Goal: Navigation & Orientation: Understand site structure

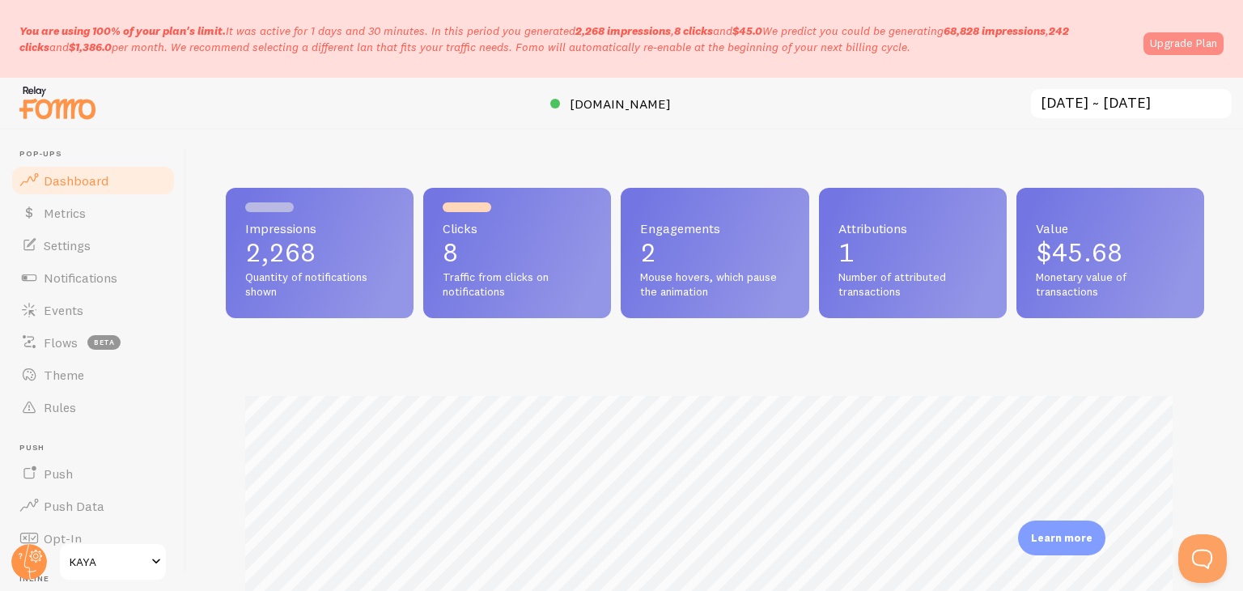
click at [1195, 49] on link "Upgrade Plan" at bounding box center [1184, 43] width 80 height 23
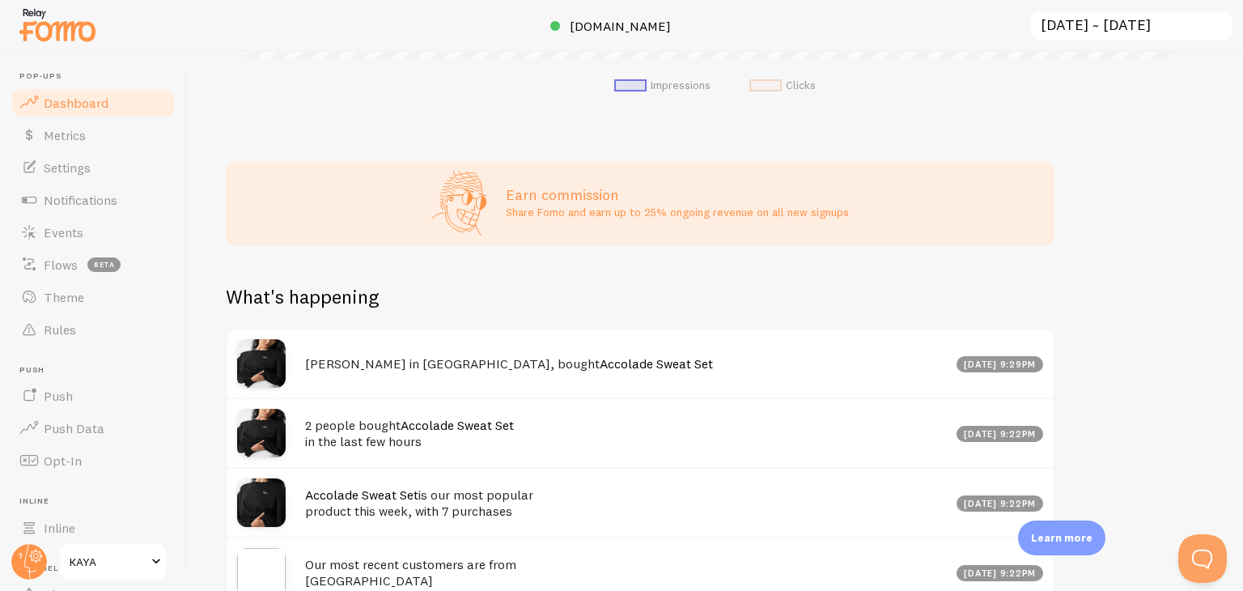
scroll to position [728, 0]
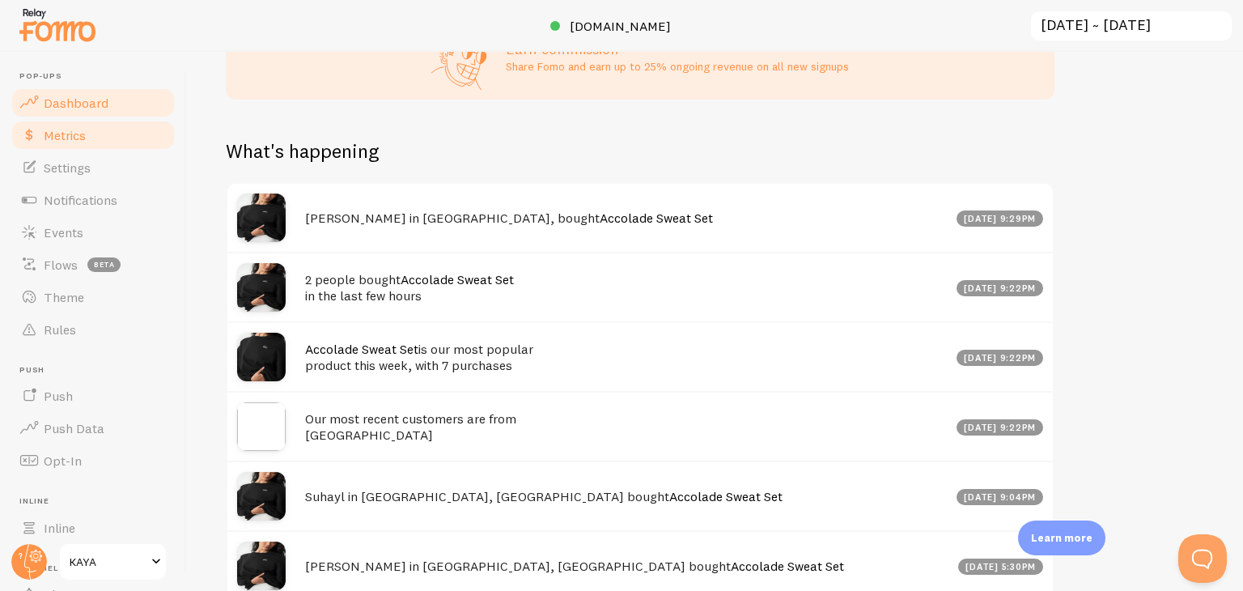
click at [66, 129] on span "Metrics" at bounding box center [65, 135] width 42 height 16
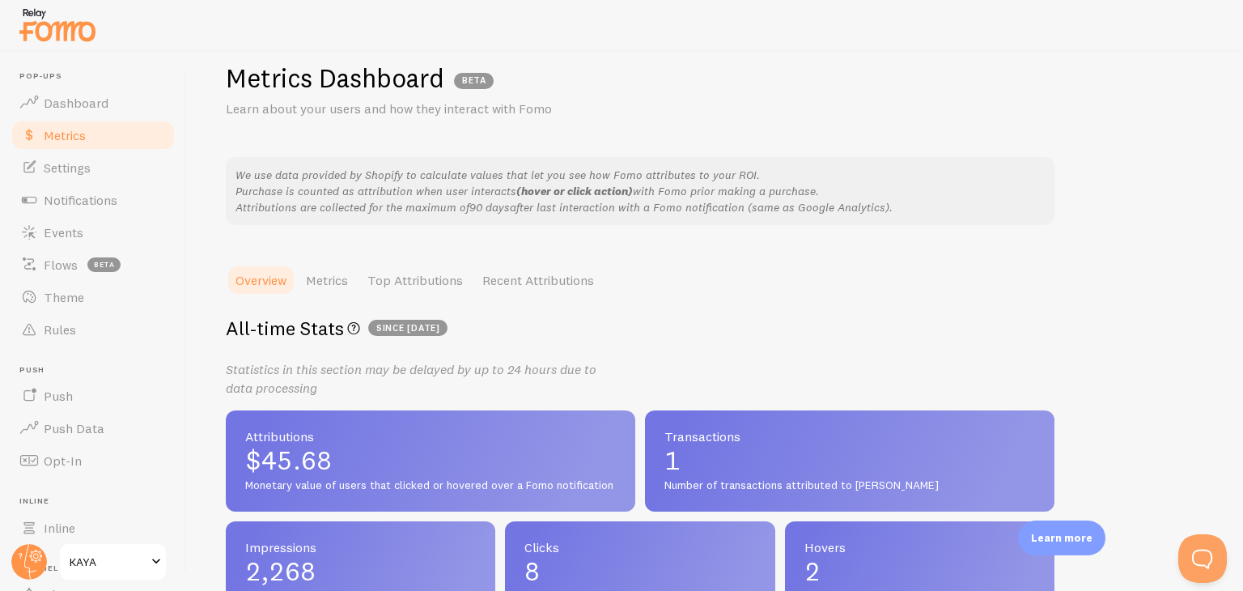
scroll to position [81, 0]
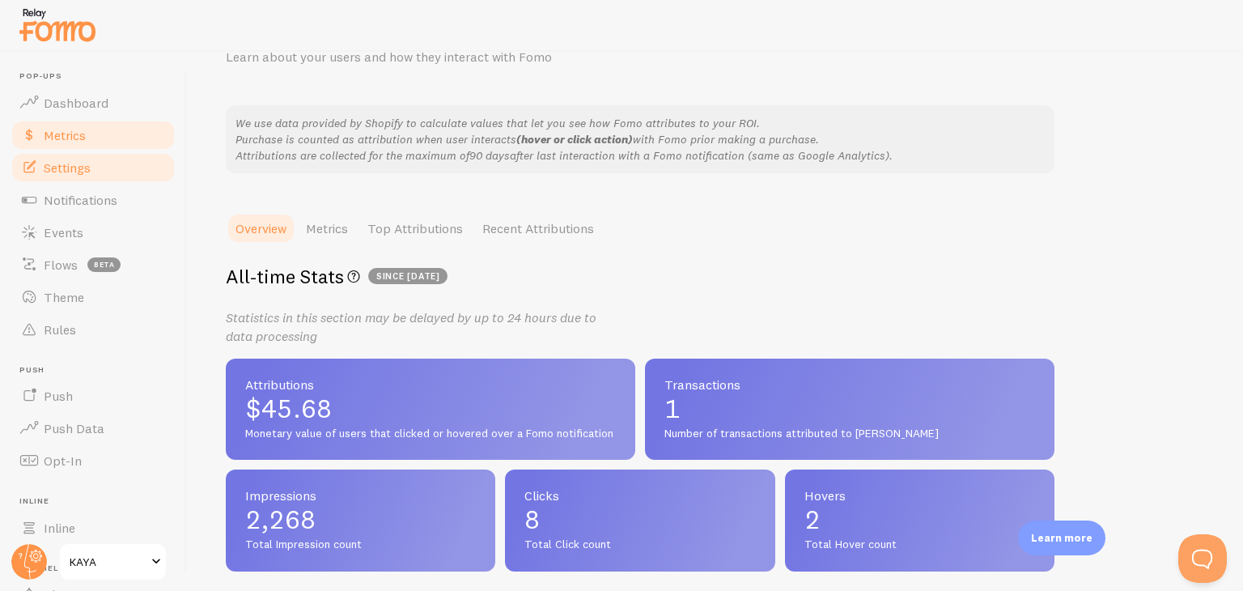
click at [93, 171] on link "Settings" at bounding box center [93, 167] width 167 height 32
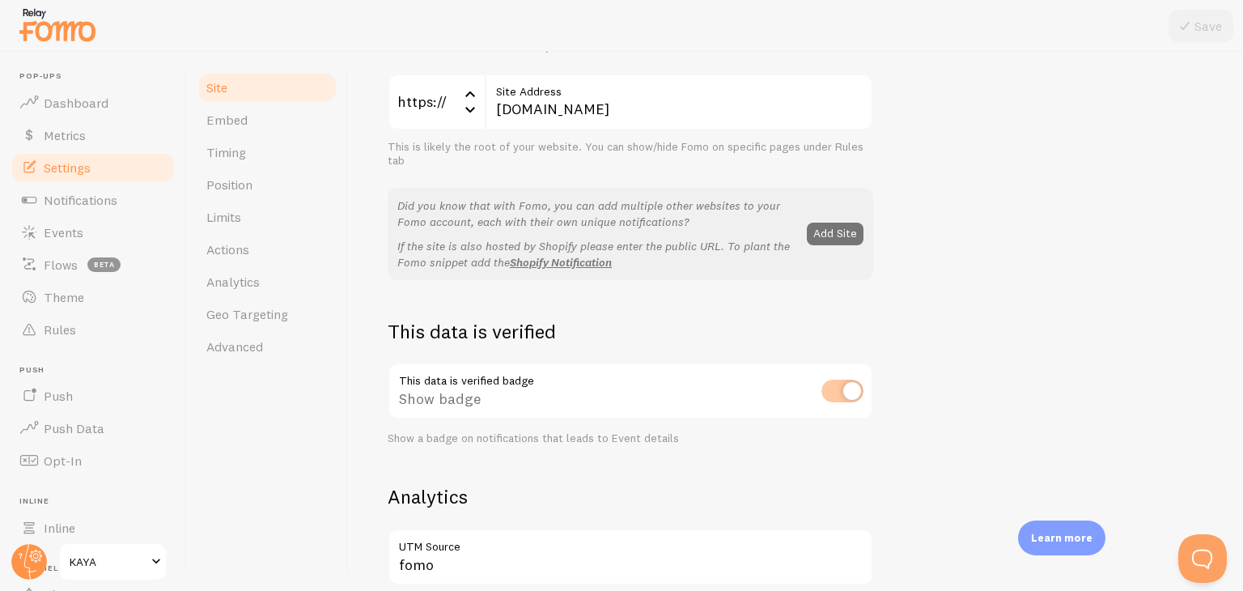
scroll to position [162, 0]
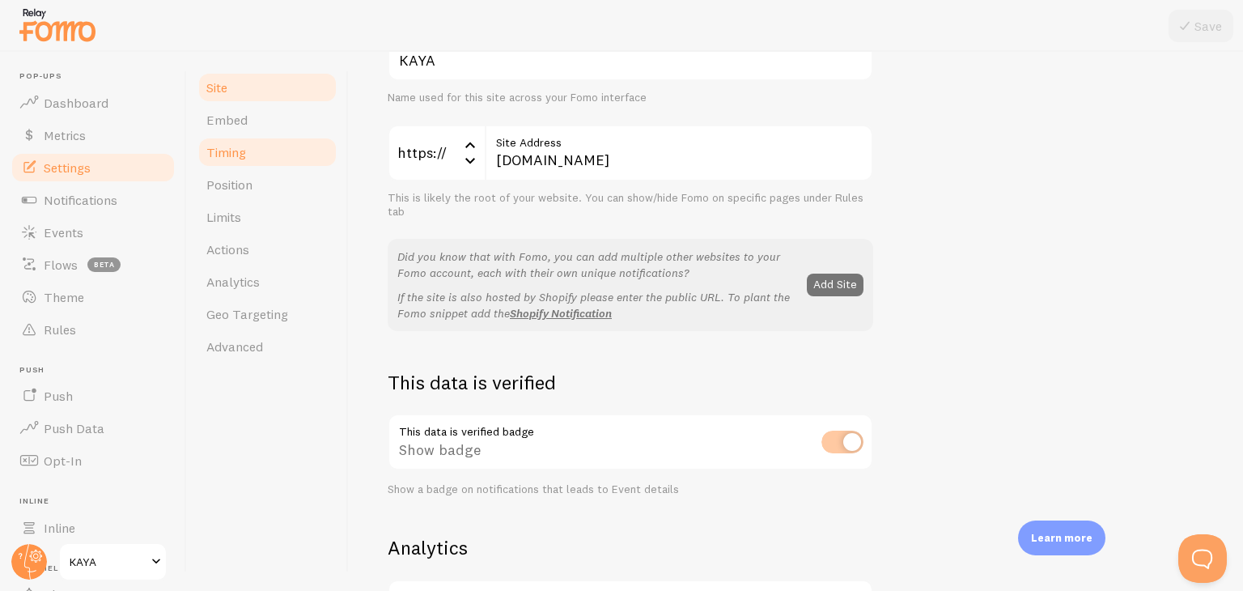
click at [257, 140] on link "Timing" at bounding box center [268, 152] width 142 height 32
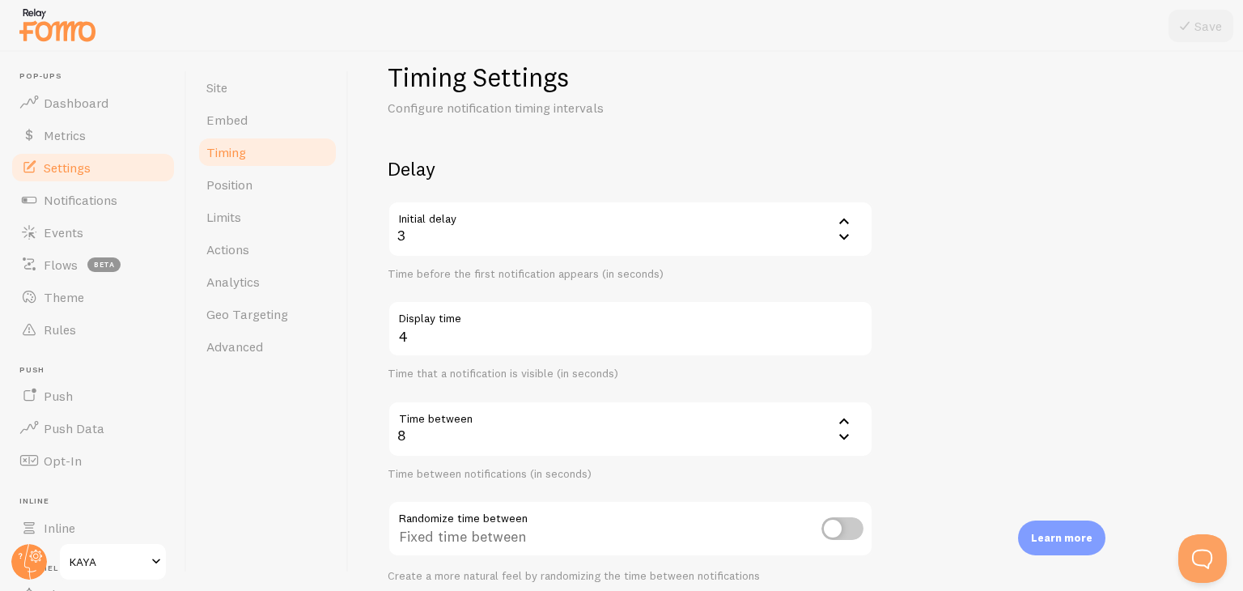
scroll to position [81, 0]
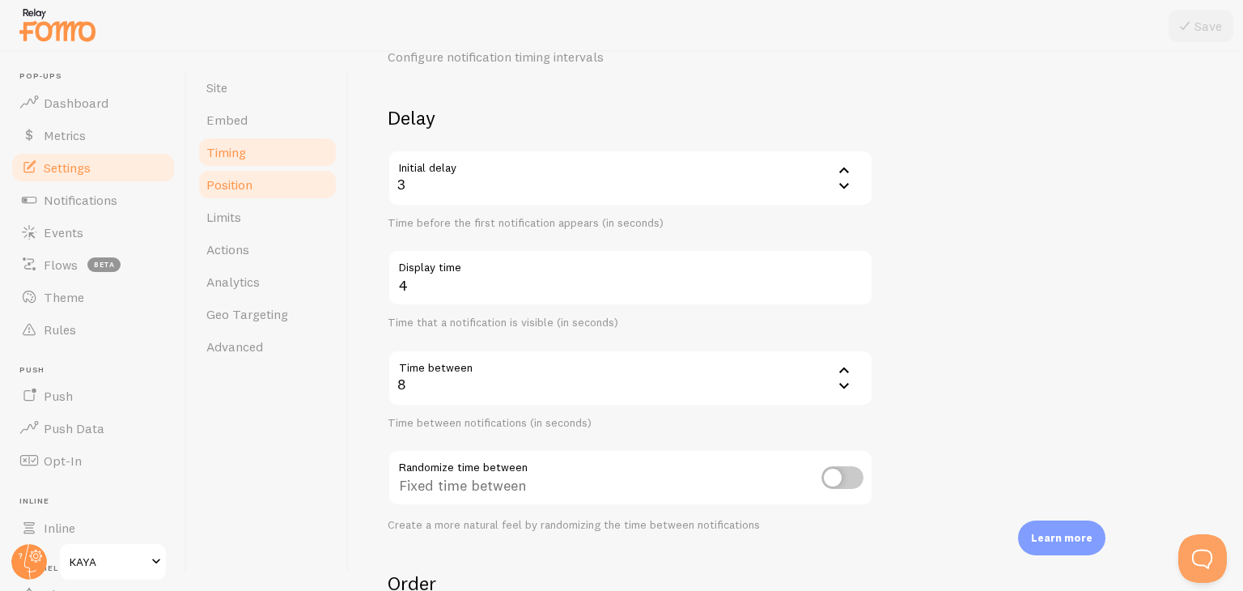
click at [259, 182] on link "Position" at bounding box center [268, 184] width 142 height 32
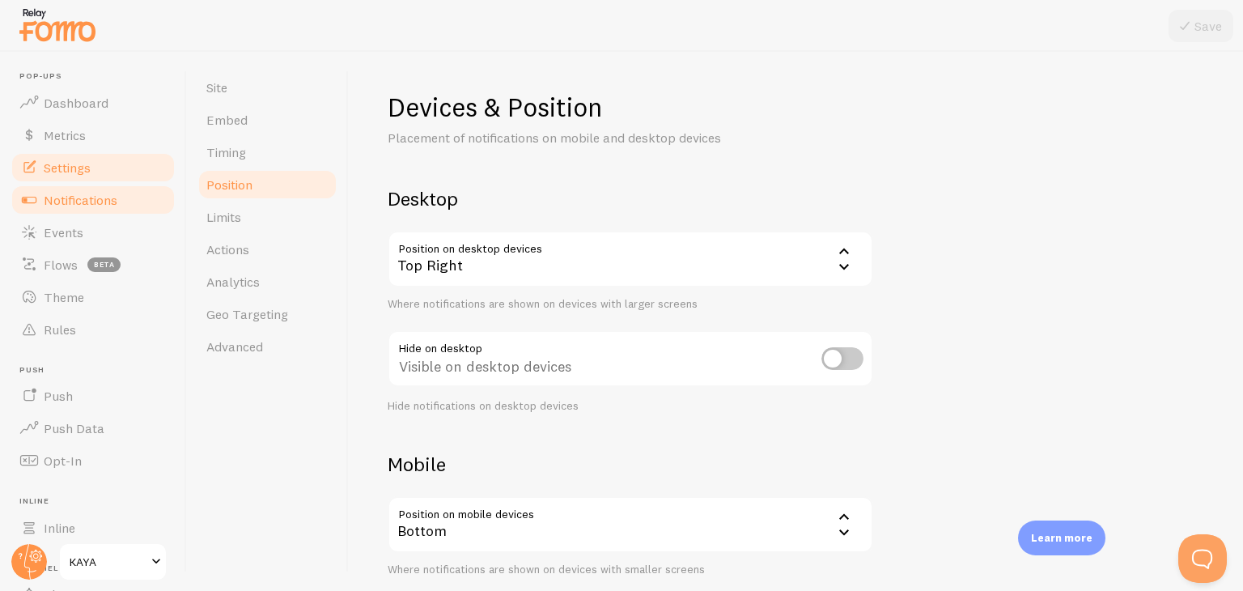
click at [107, 187] on link "Notifications" at bounding box center [93, 200] width 167 height 32
